Goal: Find specific page/section: Find specific page/section

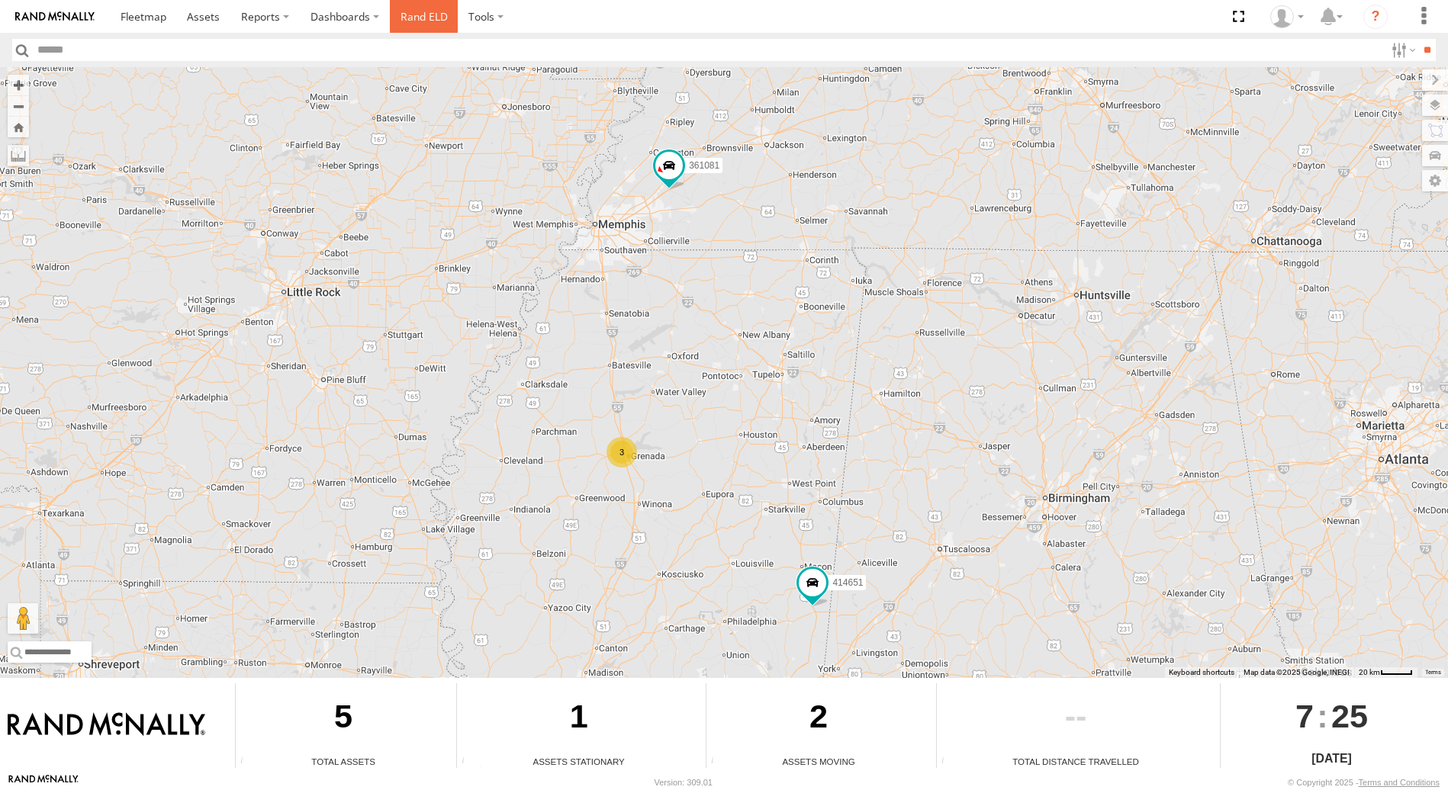
click at [423, 21] on link "Rand ELD" at bounding box center [424, 16] width 69 height 33
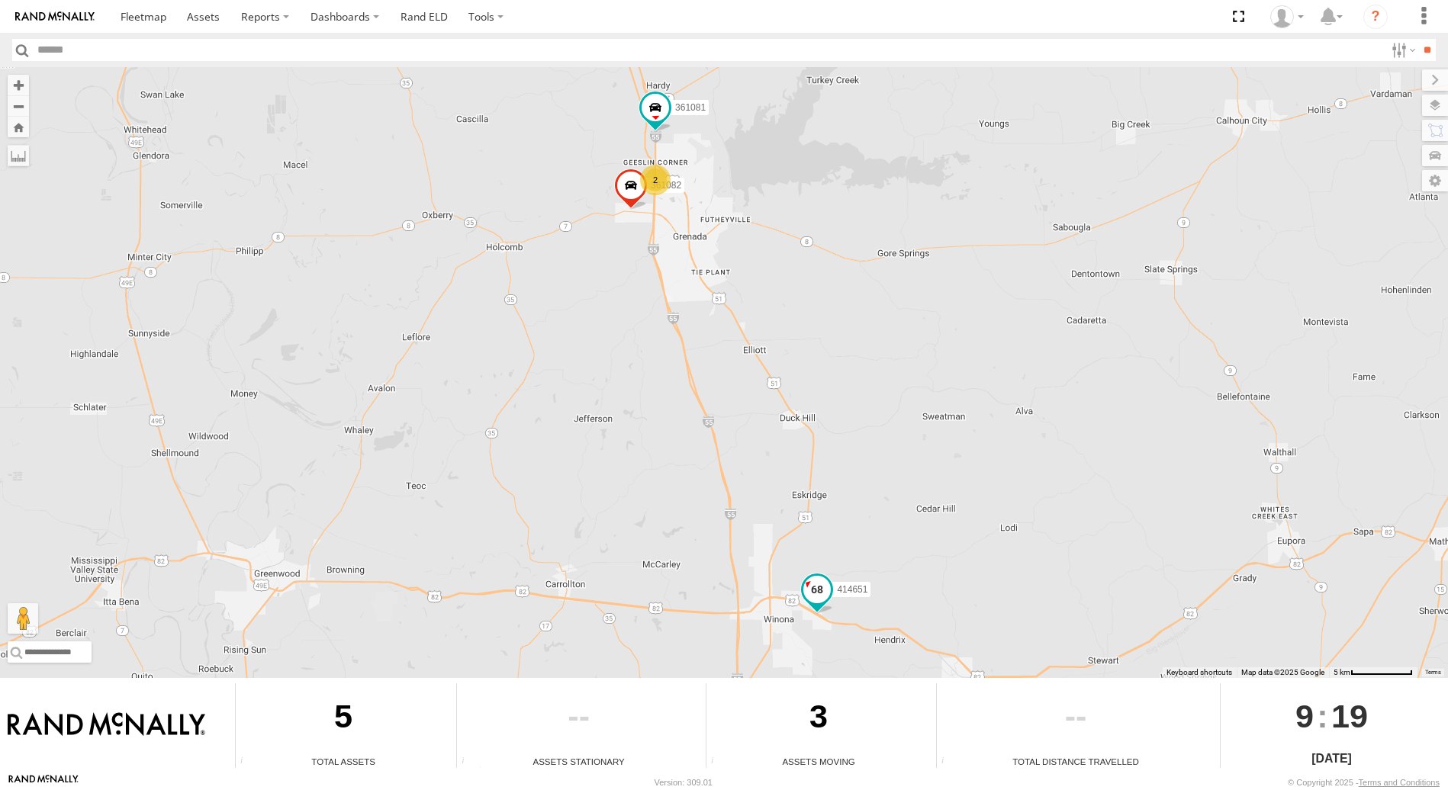
click at [812, 589] on span at bounding box center [816, 589] width 27 height 27
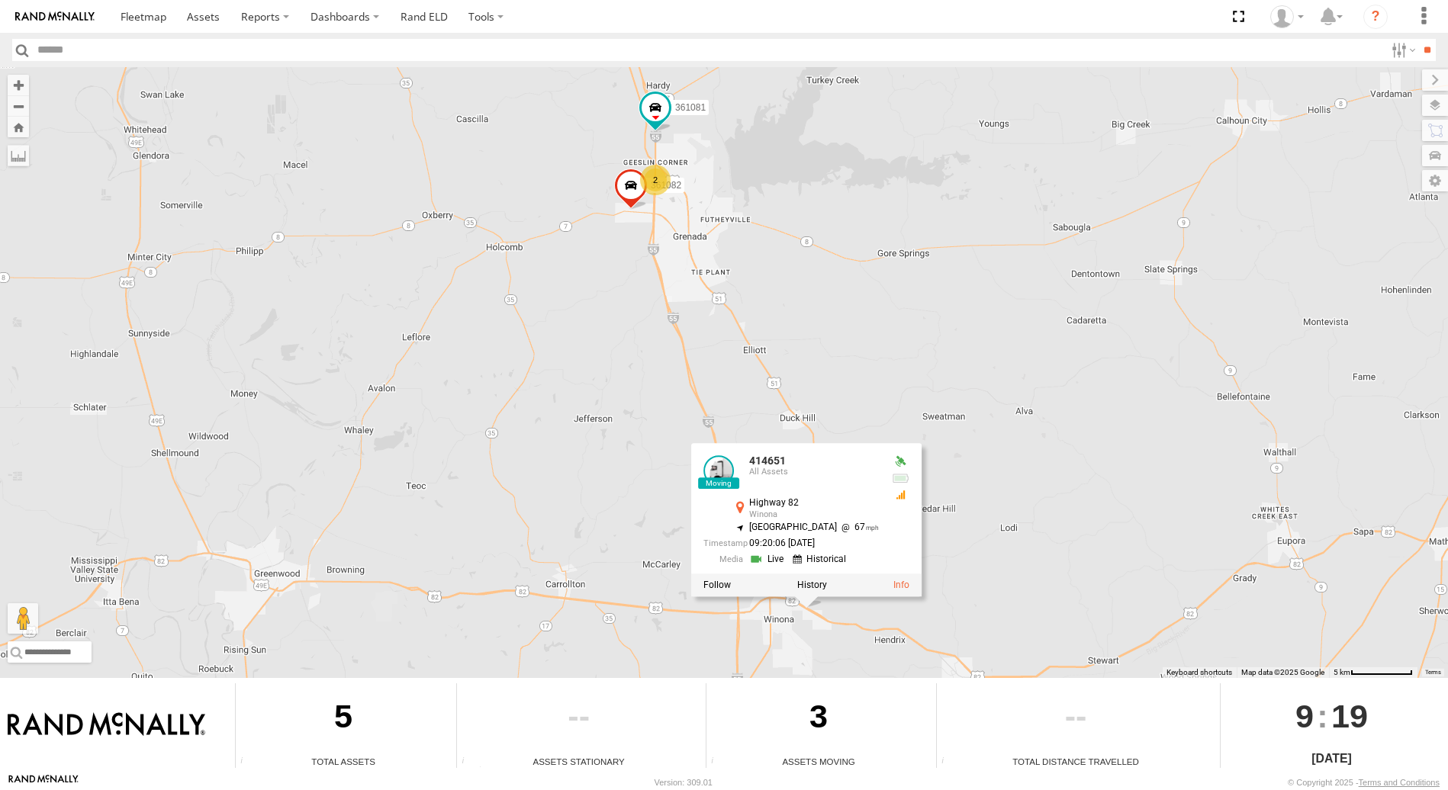
click at [856, 329] on div "361082 414651 361081 2 414651 All Assets Highway 82 Winona 33.49021 , -89.70308…" at bounding box center [724, 372] width 1448 height 611
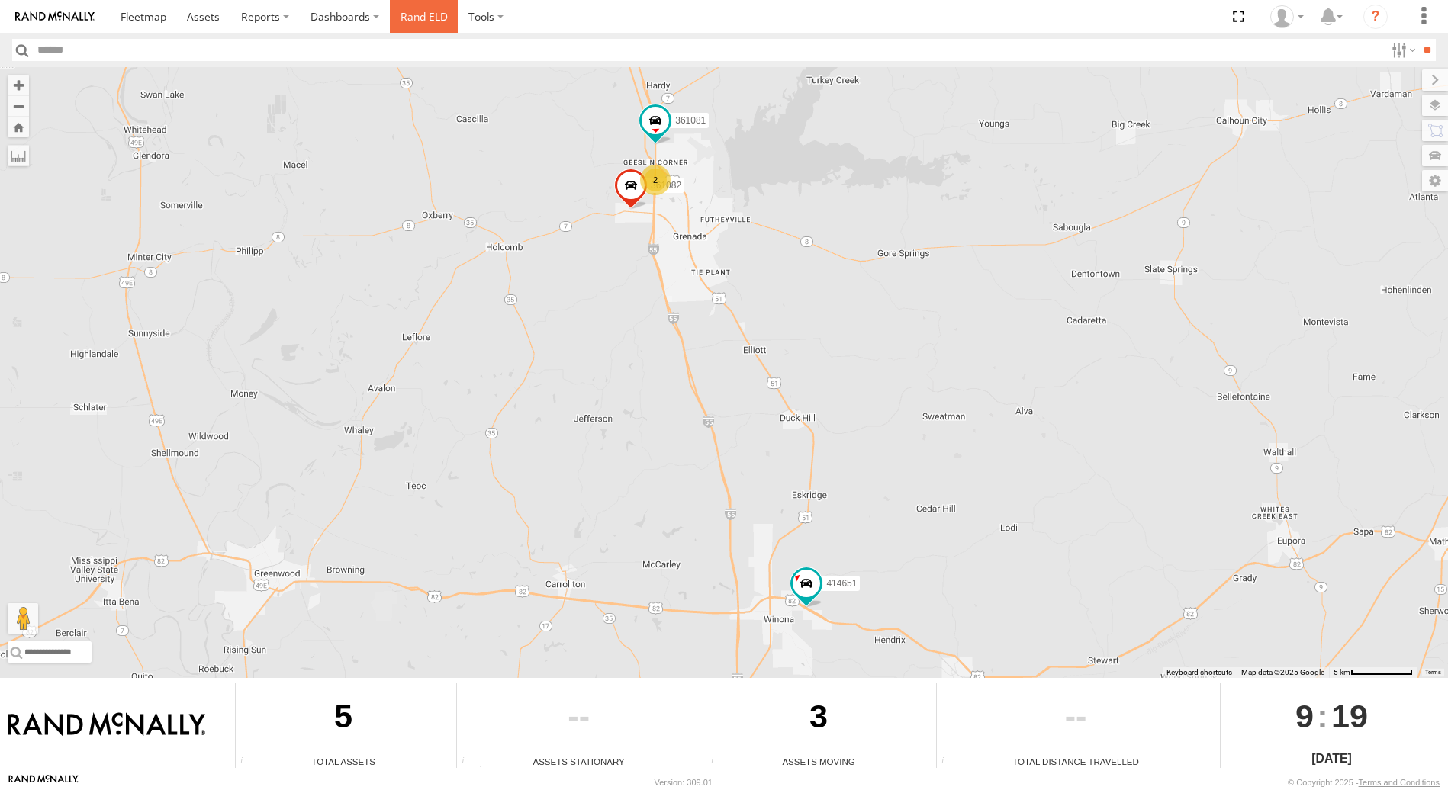
click at [407, 13] on link "Rand ELD" at bounding box center [424, 16] width 69 height 33
